Goal: Task Accomplishment & Management: Use online tool/utility

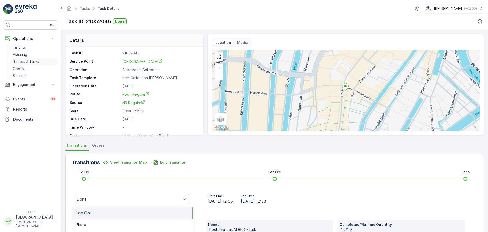
click at [26, 60] on p "Routes & Tasks" at bounding box center [26, 61] width 26 height 5
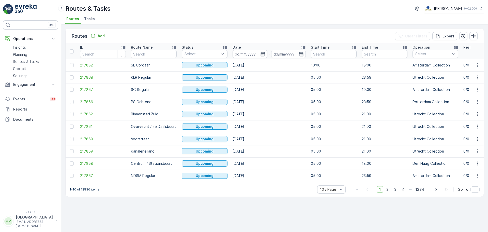
click at [91, 19] on span "Tasks" at bounding box center [89, 18] width 11 height 5
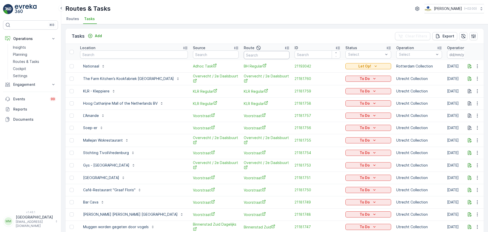
drag, startPoint x: 233, startPoint y: 53, endPoint x: 236, endPoint y: 51, distance: 2.8
click at [244, 53] on input "text" at bounding box center [267, 55] width 46 height 8
type input "ndsm"
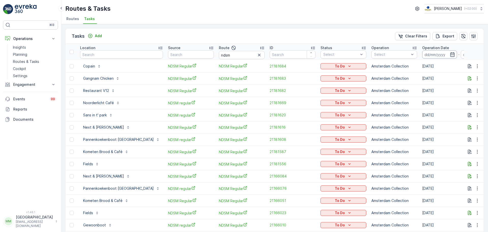
click at [421, 58] on th "Operation Date -" at bounding box center [459, 52] width 78 height 16
click at [422, 56] on input at bounding box center [439, 54] width 35 height 8
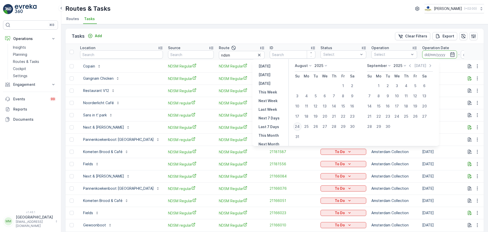
click at [299, 128] on div "24" at bounding box center [297, 126] width 8 height 8
type input "[DATE]"
click at [299, 128] on div "24" at bounding box center [297, 126] width 8 height 8
type input "[DATE]"
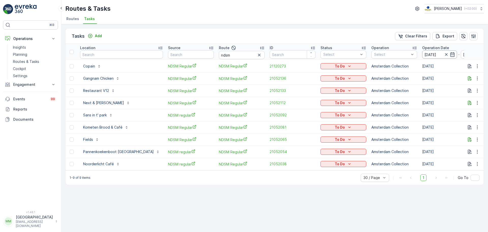
click at [422, 51] on input "[DATE]" at bounding box center [439, 54] width 35 height 8
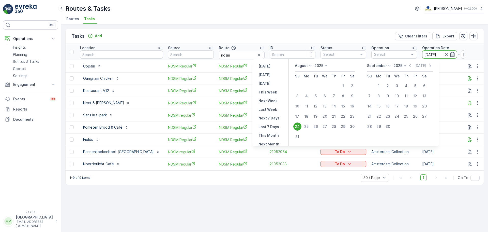
click at [299, 125] on div "24" at bounding box center [297, 126] width 8 height 8
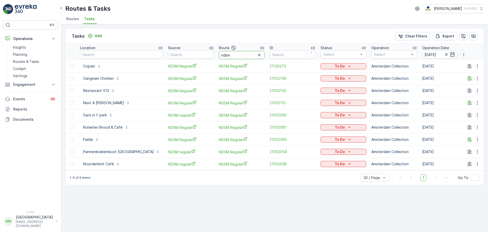
drag, startPoint x: 213, startPoint y: 53, endPoint x: 175, endPoint y: 47, distance: 38.6
click at [175, 47] on tr "Location Source Route ndsm ID Status Select Operation Select Operation Date 24.…" at bounding box center [476, 52] width 821 height 16
type input "rokin"
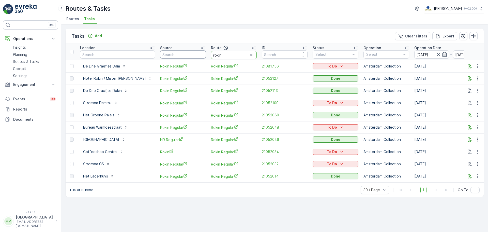
drag, startPoint x: 219, startPoint y: 55, endPoint x: 174, endPoint y: 57, distance: 45.0
click at [174, 57] on tr "Location Source Route rokin ID Status Select Operation Select Operation Date 24…" at bounding box center [472, 52] width 813 height 16
type input "wg o"
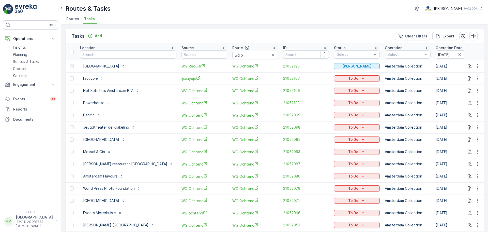
click at [1, 112] on div "⌘B Operations Insights Planning Routes & Tasks Cockpit Settings Engagement Insi…" at bounding box center [30, 116] width 61 height 232
drag, startPoint x: 225, startPoint y: 56, endPoint x: 126, endPoint y: 67, distance: 99.7
click at [232, 58] on input "wg o" at bounding box center [255, 55] width 46 height 8
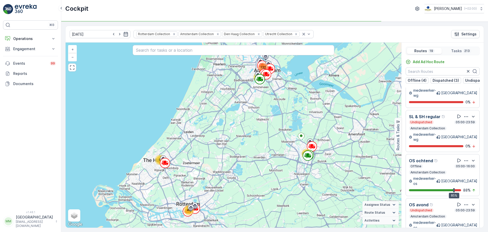
scroll to position [296, 0]
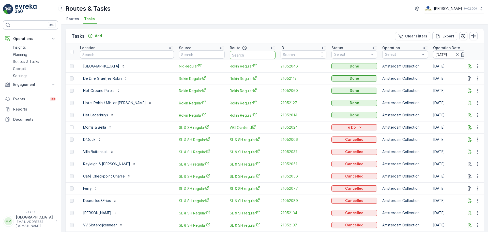
click at [230, 58] on input "text" at bounding box center [253, 55] width 46 height 8
type input "ndsm"
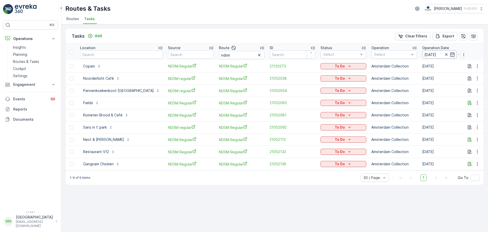
click at [422, 54] on input "[DATE]" at bounding box center [439, 54] width 35 height 8
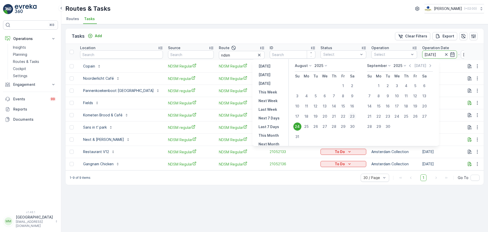
click at [354, 117] on div "23" at bounding box center [352, 116] width 8 height 8
type input "[DATE]"
click at [354, 117] on div "23" at bounding box center [352, 116] width 8 height 8
type input "[DATE]"
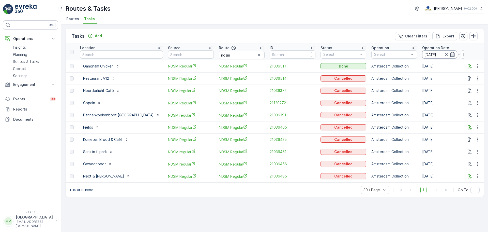
click at [422, 58] on input "23.08.2025" at bounding box center [439, 54] width 35 height 8
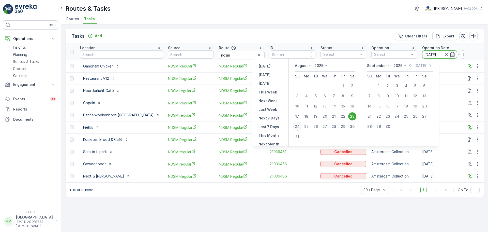
click at [301, 126] on div "24" at bounding box center [297, 126] width 8 height 8
type input "[DATE]"
click at [301, 126] on div "24" at bounding box center [297, 126] width 8 height 8
type input "[DATE]"
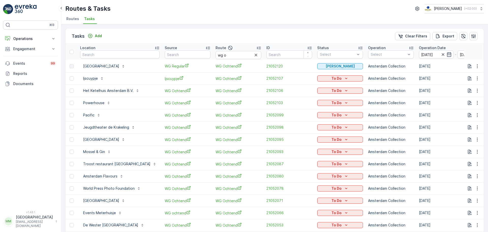
click at [11, 11] on img at bounding box center [8, 9] width 10 height 10
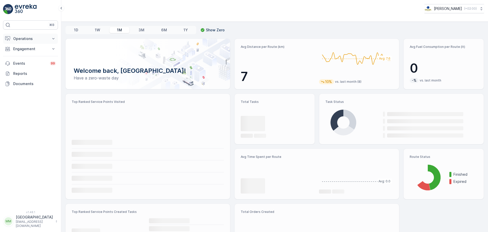
click at [21, 39] on p "Operations" at bounding box center [30, 38] width 35 height 5
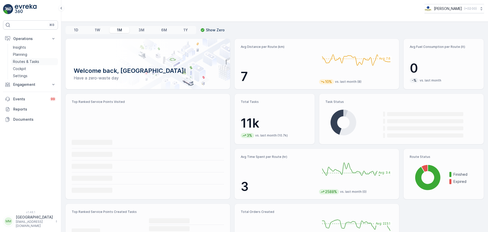
click at [32, 60] on p "Routes & Tasks" at bounding box center [26, 61] width 26 height 5
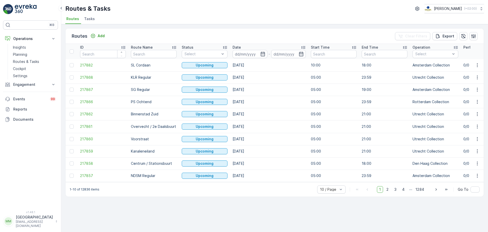
click at [90, 19] on span "Tasks" at bounding box center [89, 18] width 11 height 5
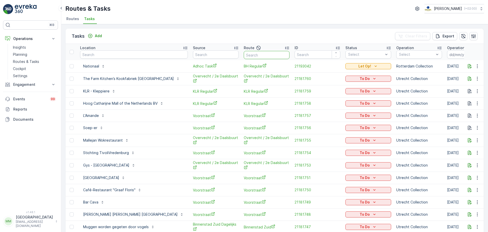
click at [247, 56] on input "text" at bounding box center [267, 55] width 46 height 8
type input "rokin"
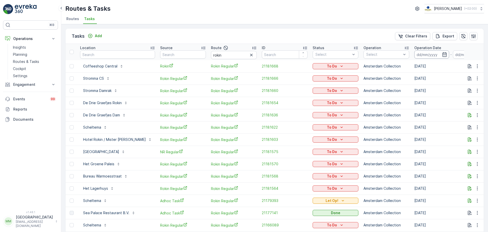
click at [414, 56] on input at bounding box center [431, 54] width 35 height 8
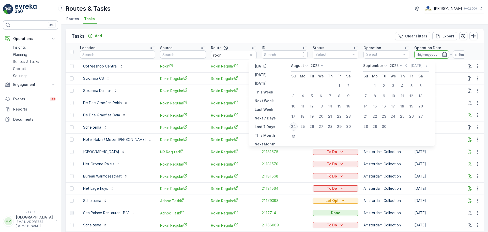
click at [296, 126] on div "24" at bounding box center [294, 126] width 8 height 8
type input "[DATE]"
click at [296, 125] on div "24" at bounding box center [294, 126] width 8 height 8
type input "[DATE]"
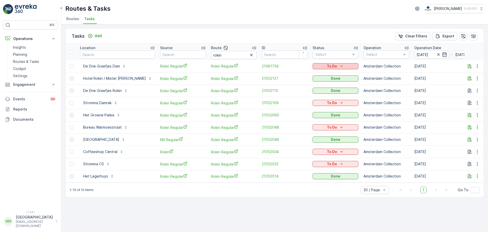
click at [315, 66] on div "To Do" at bounding box center [336, 66] width 42 height 5
click at [308, 89] on span "Done" at bounding box center [306, 87] width 9 height 5
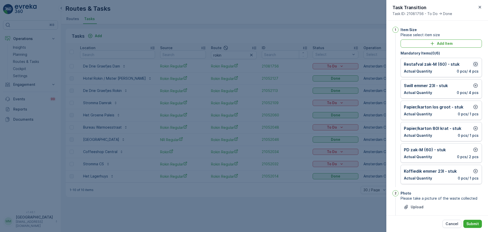
click at [473, 66] on icon "button" at bounding box center [475, 64] width 5 height 5
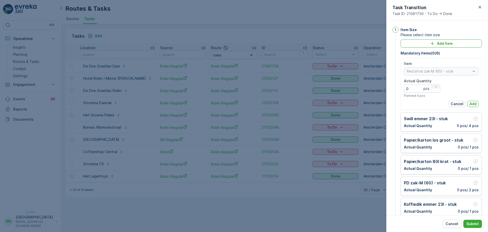
click at [437, 86] on div "button" at bounding box center [436, 86] width 8 height 3
type Quantity "4"
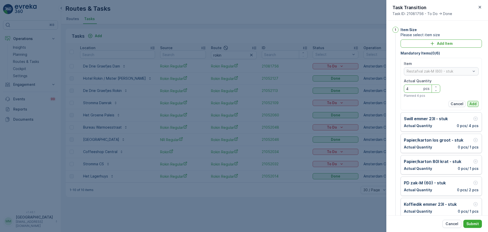
click at [473, 103] on p "Add" at bounding box center [472, 103] width 7 height 5
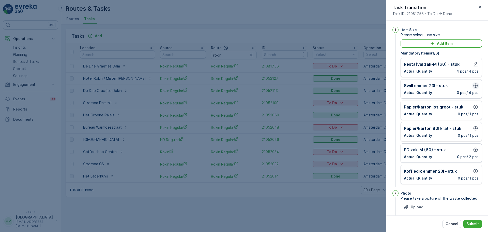
click at [475, 84] on icon "button" at bounding box center [476, 85] width 4 height 4
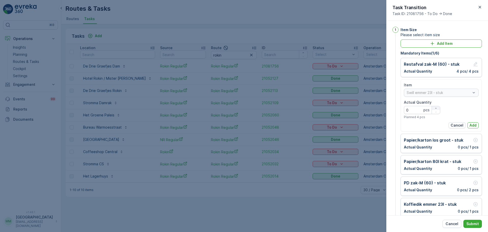
click at [435, 107] on icon "button" at bounding box center [435, 108] width 3 height 3
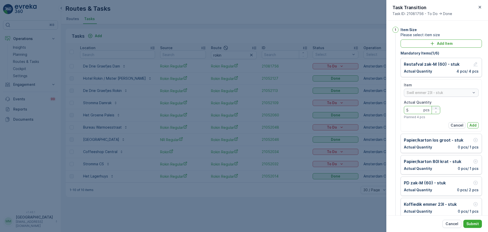
click at [435, 107] on icon "button" at bounding box center [435, 108] width 3 height 3
type Quantity "6"
click at [473, 123] on p "Add" at bounding box center [472, 125] width 7 height 5
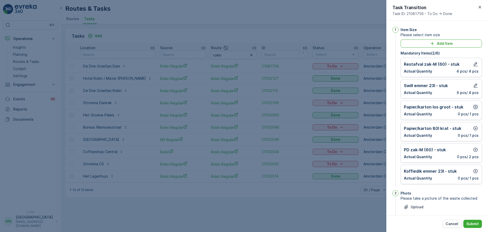
click at [474, 106] on icon "button" at bounding box center [476, 107] width 4 height 4
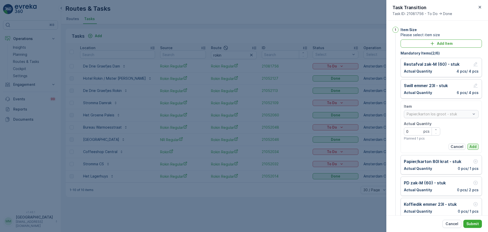
click at [471, 144] on div "Item Papier/karton los groot - stuk Actual Quantity 0 pcs Planned 1 pcs Cancel …" at bounding box center [441, 127] width 75 height 46
click at [471, 145] on p "Add" at bounding box center [472, 146] width 7 height 5
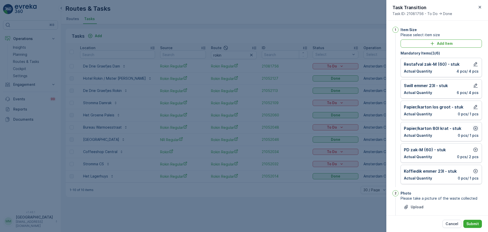
click at [474, 128] on icon "button" at bounding box center [476, 128] width 4 height 4
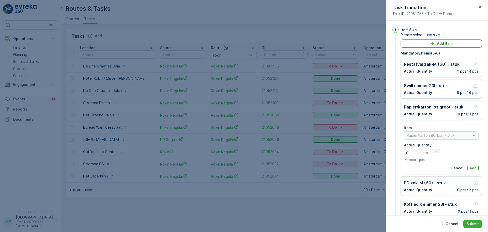
click at [435, 149] on icon "button" at bounding box center [435, 150] width 3 height 3
type Quantity "1"
click at [470, 166] on p "Add" at bounding box center [472, 167] width 7 height 5
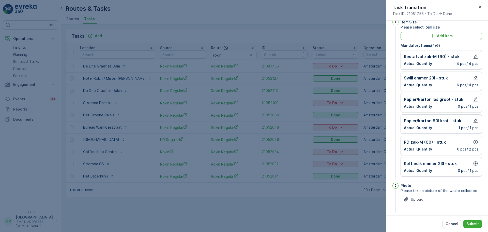
scroll to position [12, 0]
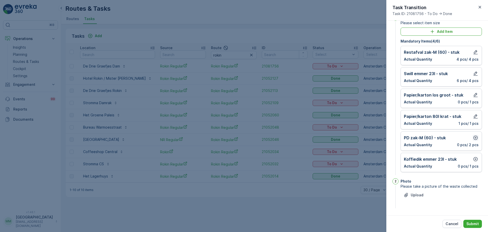
click at [474, 137] on icon "button" at bounding box center [475, 137] width 5 height 5
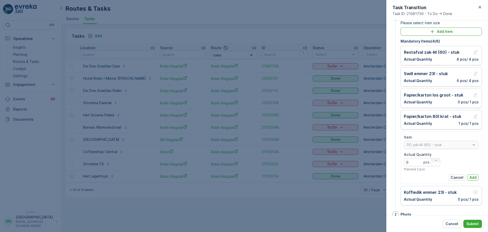
click at [435, 159] on icon "button" at bounding box center [435, 160] width 3 height 3
drag, startPoint x: 435, startPoint y: 159, endPoint x: 446, endPoint y: 160, distance: 11.0
click at [436, 160] on icon "button" at bounding box center [435, 160] width 3 height 3
type Quantity "2"
click at [473, 176] on p "Add" at bounding box center [472, 177] width 7 height 5
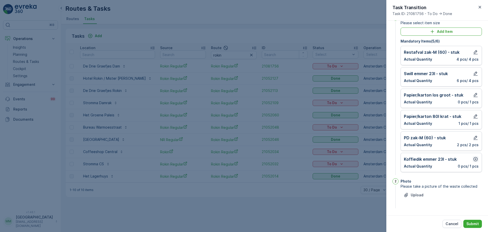
click at [473, 159] on icon "button" at bounding box center [475, 158] width 5 height 5
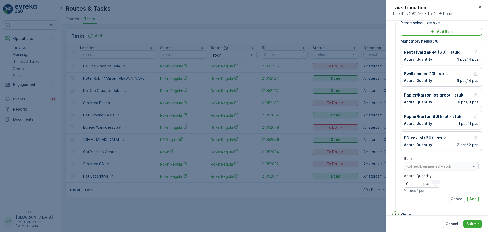
click at [436, 180] on icon "button" at bounding box center [435, 181] width 3 height 3
type Quantity "1"
click at [471, 196] on p "Add" at bounding box center [472, 198] width 7 height 5
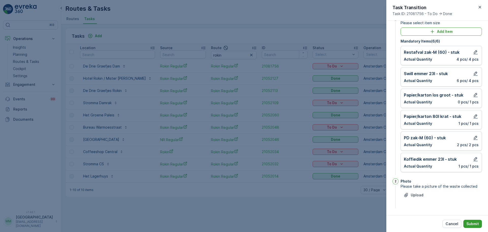
click at [476, 223] on p "Submit" at bounding box center [472, 223] width 12 height 5
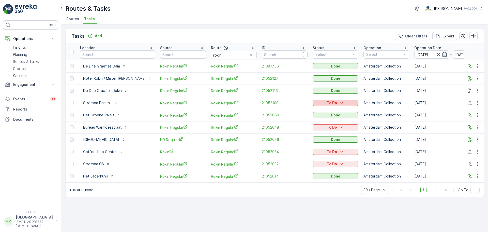
click at [327, 101] on p "To Do" at bounding box center [332, 102] width 10 height 5
click at [312, 124] on div "Done" at bounding box center [316, 124] width 32 height 7
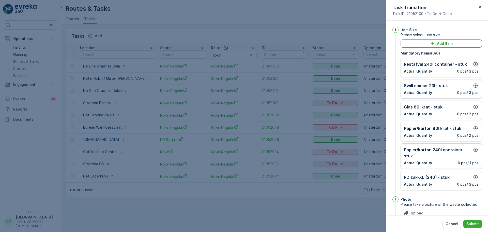
click at [474, 63] on icon "button" at bounding box center [475, 64] width 5 height 5
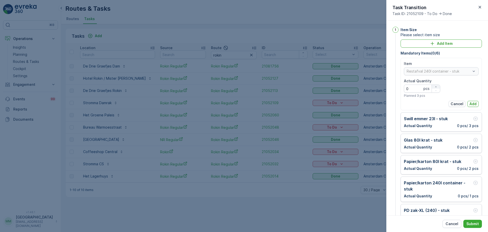
click at [436, 87] on icon "button" at bounding box center [435, 86] width 3 height 3
type Quantity "4"
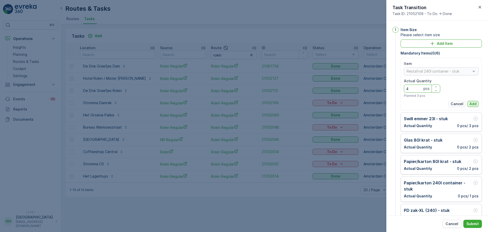
click at [470, 103] on p "Add" at bounding box center [472, 103] width 7 height 5
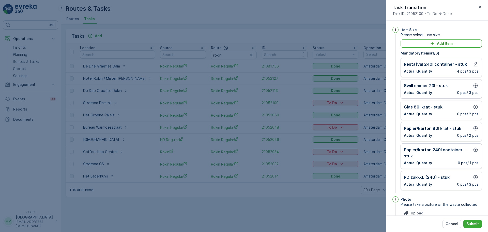
click at [471, 108] on div "Glas 80l krat - stuk" at bounding box center [441, 107] width 75 height 6
click at [477, 108] on div "Glas 80l krat - stuk Actual Quantity 0 pcs / 2 pcs" at bounding box center [441, 109] width 81 height 19
click at [475, 107] on icon "button" at bounding box center [475, 106] width 5 height 5
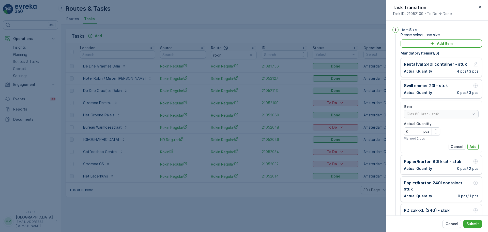
click at [436, 126] on div "Actual Quantity 0 pcs Planned 2 pcs" at bounding box center [422, 130] width 36 height 19
click at [436, 127] on Quantity "0" at bounding box center [422, 131] width 36 height 8
click at [436, 128] on icon "button" at bounding box center [435, 129] width 3 height 3
type Quantity "2"
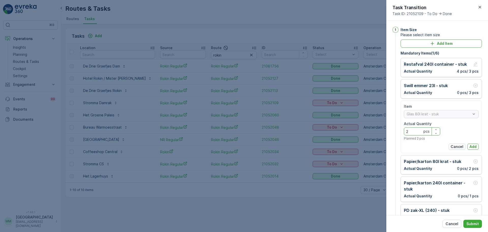
click at [469, 143] on div "Item Glas 80l krat - stuk Actual Quantity 2 pcs Planned 2 pcs Cancel Add" at bounding box center [441, 127] width 75 height 46
click at [471, 145] on p "Add" at bounding box center [472, 146] width 7 height 5
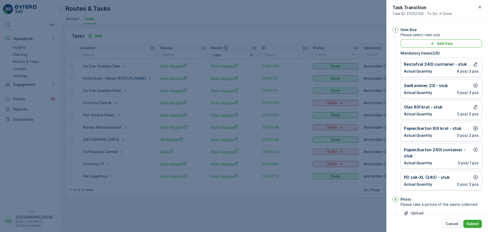
click at [474, 127] on icon "button" at bounding box center [475, 128] width 5 height 5
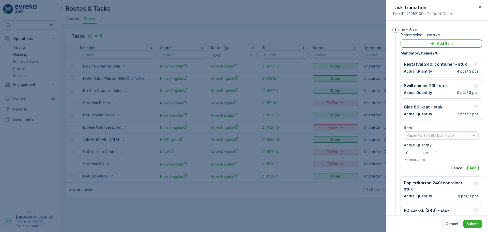
click at [470, 165] on p "Add" at bounding box center [472, 167] width 7 height 5
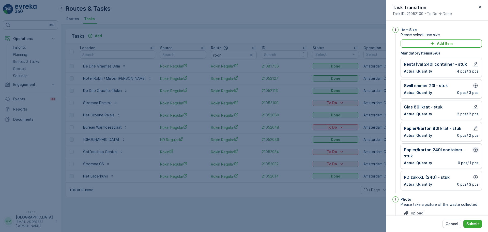
click at [476, 148] on icon "button" at bounding box center [475, 149] width 5 height 5
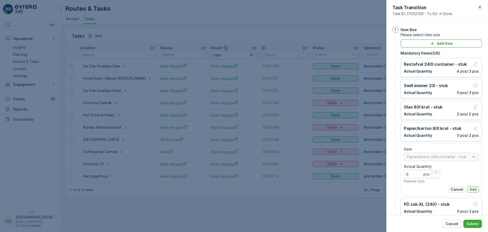
click at [437, 172] on div "button" at bounding box center [436, 172] width 8 height 3
type Quantity "3"
click at [474, 188] on p "Add" at bounding box center [472, 189] width 7 height 5
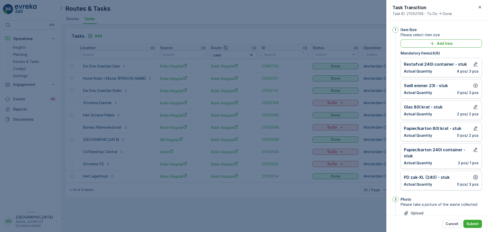
click at [473, 176] on icon "button" at bounding box center [475, 176] width 5 height 5
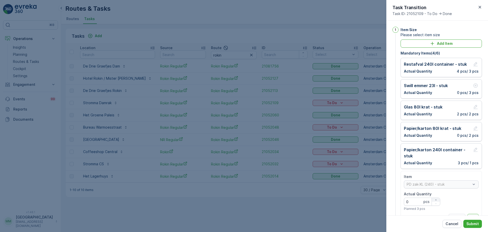
click at [436, 199] on icon "button" at bounding box center [435, 199] width 3 height 3
type Quantity "1"
click at [473, 221] on p "Submit" at bounding box center [472, 223] width 12 height 5
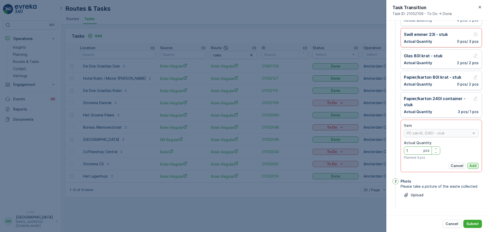
click at [470, 163] on p "Add" at bounding box center [472, 165] width 7 height 5
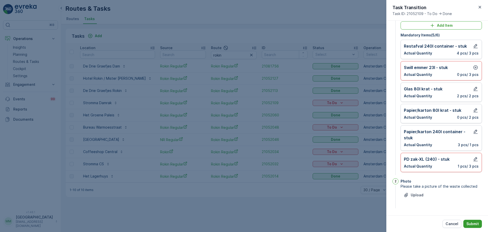
click at [477, 226] on button "Submit" at bounding box center [472, 223] width 19 height 8
click at [476, 222] on p "Submit" at bounding box center [472, 223] width 12 height 5
click at [480, 225] on button "Submit" at bounding box center [472, 223] width 19 height 8
click at [475, 68] on icon "button" at bounding box center [475, 67] width 5 height 5
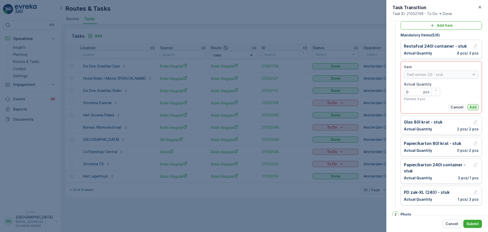
click at [473, 105] on p "Add" at bounding box center [472, 106] width 7 height 5
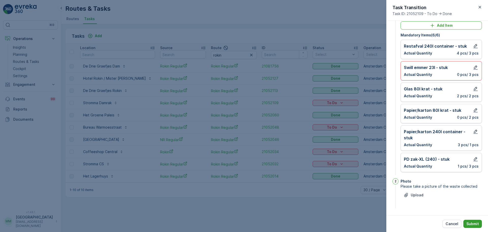
click at [473, 222] on p "Submit" at bounding box center [472, 223] width 12 height 5
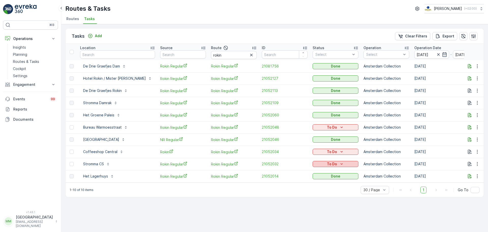
click at [327, 164] on p "To Do" at bounding box center [332, 163] width 10 height 5
click at [309, 185] on span "Done" at bounding box center [306, 185] width 9 height 5
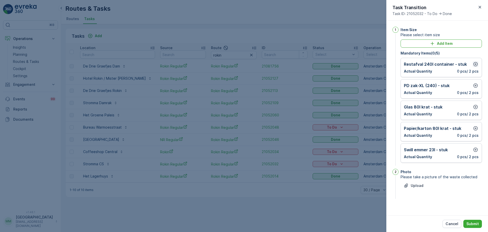
click at [477, 66] on icon "button" at bounding box center [476, 64] width 4 height 4
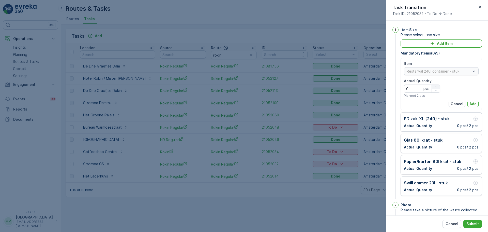
click at [437, 87] on icon "button" at bounding box center [435, 86] width 3 height 3
click at [437, 86] on icon "button" at bounding box center [435, 86] width 3 height 3
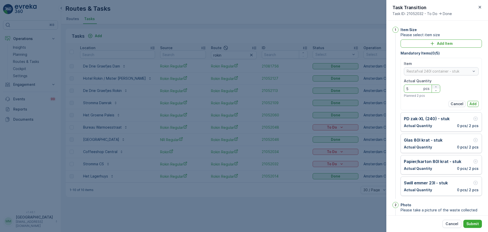
click at [437, 86] on icon "button" at bounding box center [435, 86] width 3 height 3
click at [436, 86] on icon "button" at bounding box center [435, 86] width 3 height 3
type Quantity "8"
click at [472, 102] on p "Add" at bounding box center [472, 103] width 7 height 5
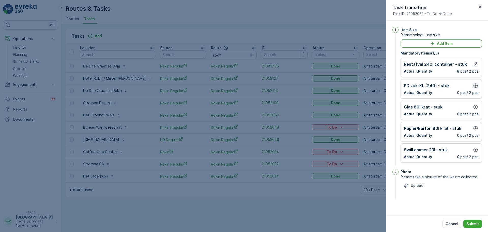
click at [476, 86] on icon "button" at bounding box center [475, 85] width 5 height 5
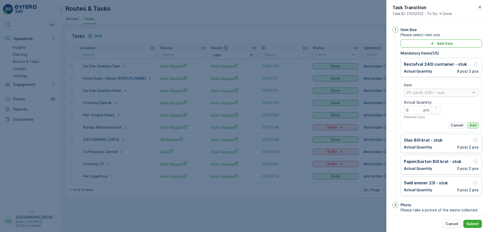
click at [474, 125] on p "Add" at bounding box center [472, 125] width 7 height 5
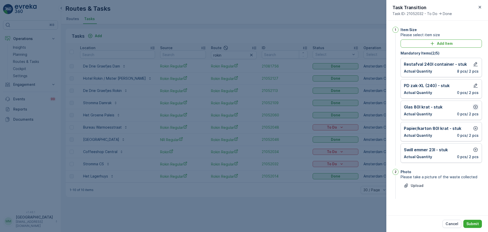
click at [475, 106] on icon "button" at bounding box center [475, 106] width 5 height 5
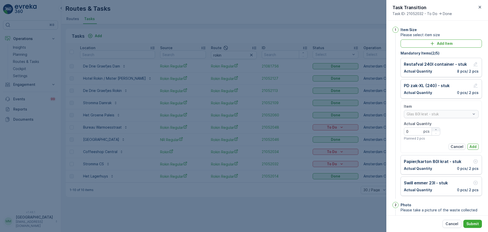
click at [435, 128] on icon "button" at bounding box center [435, 129] width 3 height 3
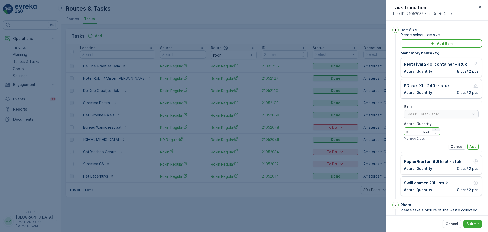
click at [435, 128] on icon "button" at bounding box center [435, 129] width 3 height 3
type Quantity "6"
click at [470, 144] on p "Add" at bounding box center [472, 146] width 7 height 5
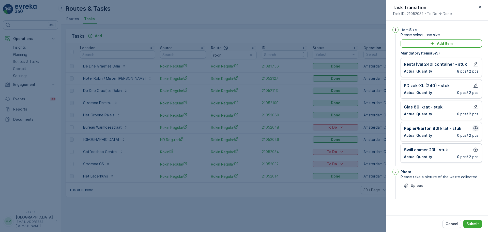
click at [475, 128] on icon "button" at bounding box center [475, 128] width 5 height 5
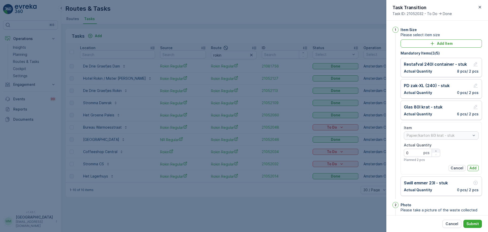
click at [437, 149] on icon "button" at bounding box center [435, 150] width 3 height 3
type Quantity "4"
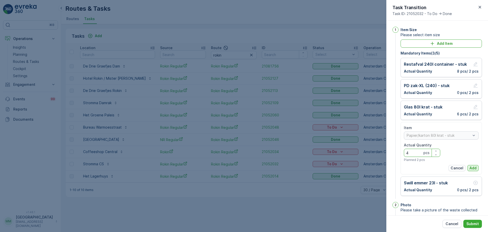
click at [472, 165] on p "Add" at bounding box center [472, 167] width 7 height 5
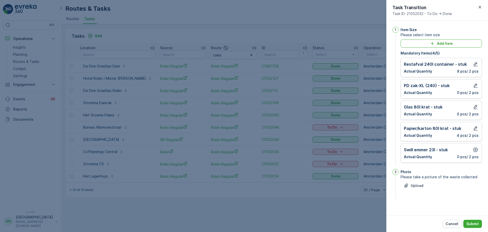
click at [476, 148] on icon "button" at bounding box center [476, 149] width 4 height 4
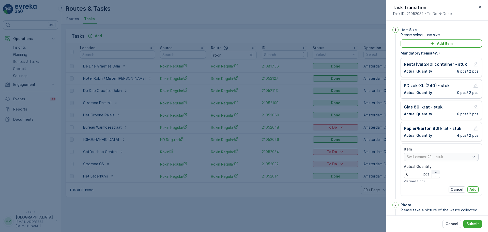
click at [433, 171] on div "button" at bounding box center [436, 172] width 8 height 3
type Quantity "1"
click at [473, 190] on p "Add" at bounding box center [472, 189] width 7 height 5
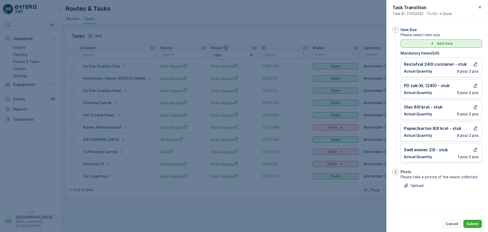
click at [431, 47] on button "Add Item" at bounding box center [441, 43] width 81 height 8
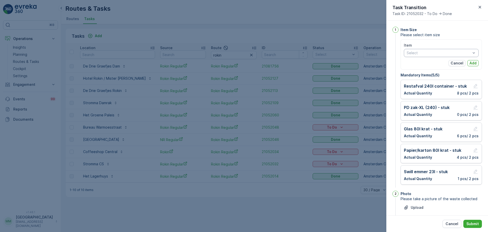
click at [428, 53] on div at bounding box center [438, 53] width 65 height 4
type input "jerry"
click at [420, 64] on span "Pastic jerrycan of fust los item - stuk" at bounding box center [438, 64] width 63 height 4
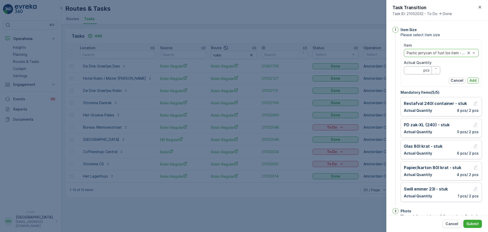
click at [418, 71] on Quantity "Actual Quantity" at bounding box center [422, 70] width 36 height 8
type Quantity "10"
click at [471, 81] on p "Add" at bounding box center [472, 80] width 7 height 5
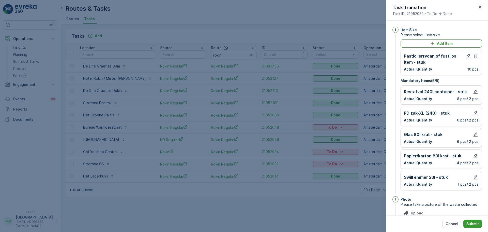
click at [476, 221] on button "Submit" at bounding box center [472, 223] width 19 height 8
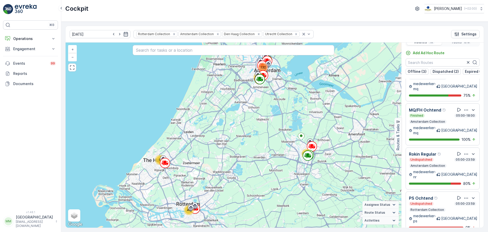
scroll to position [13, 0]
